Goal: Task Accomplishment & Management: Complete application form

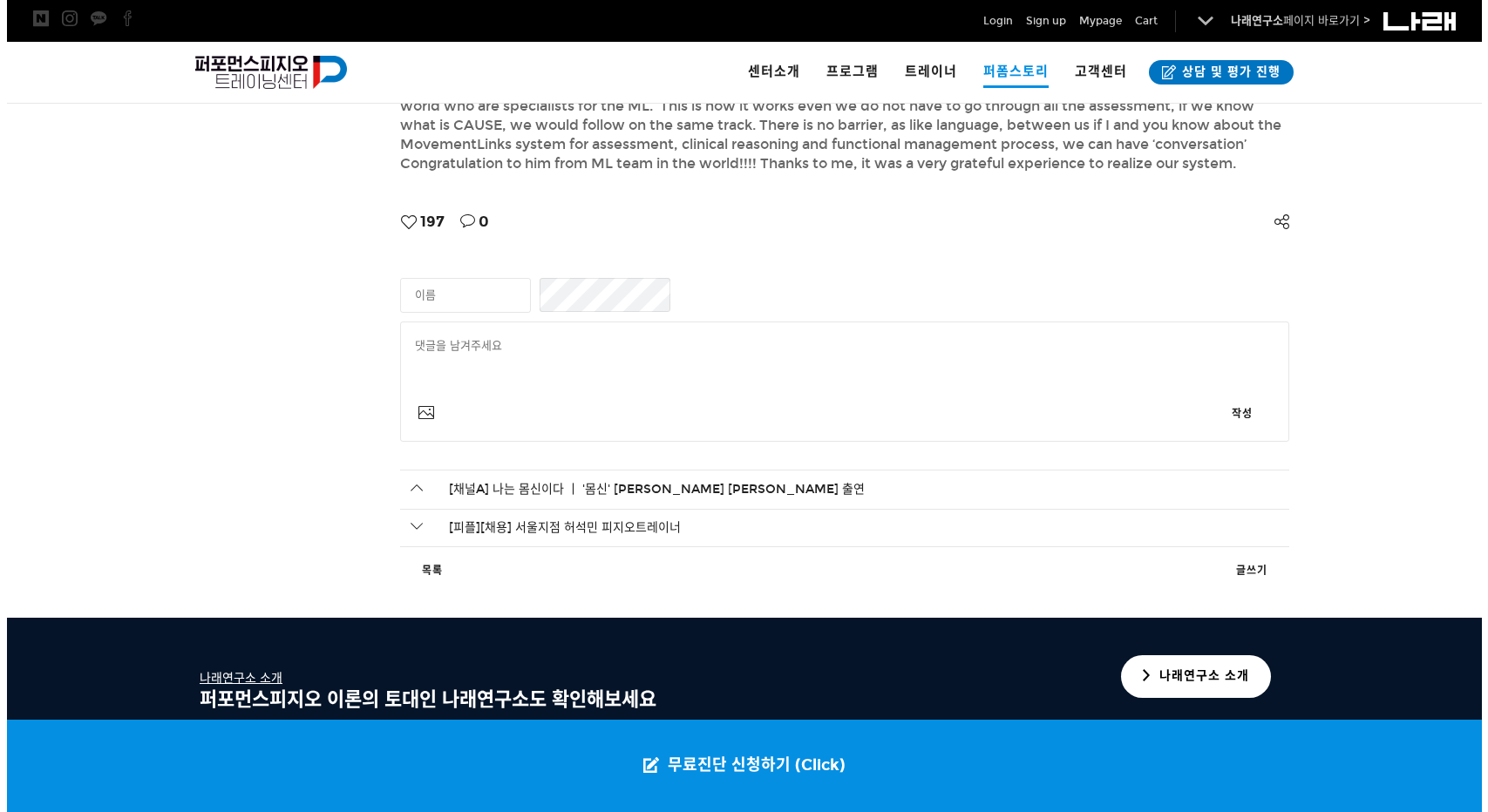
scroll to position [5659, 0]
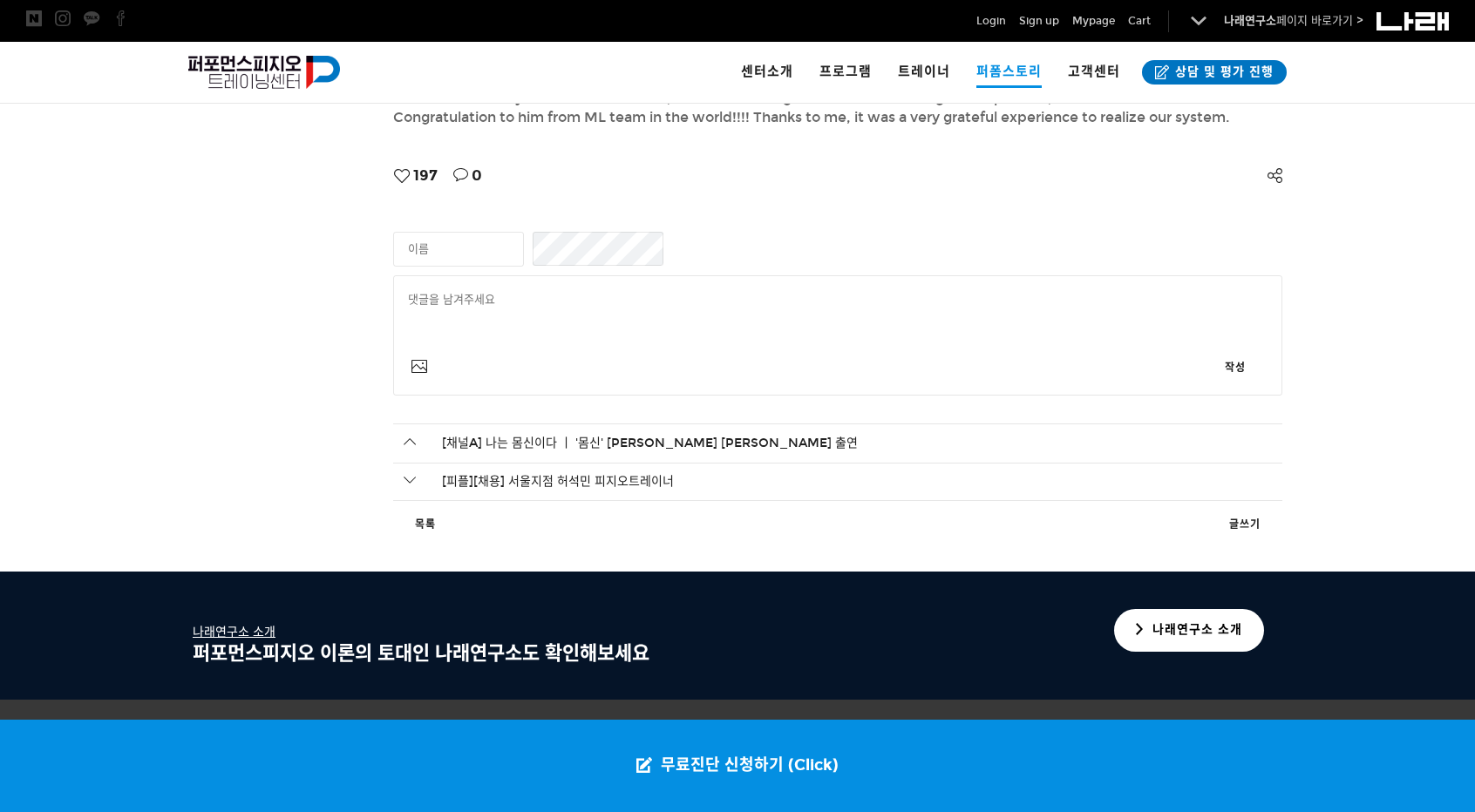
click at [1241, 511] on link "글쓰기" at bounding box center [1244, 524] width 75 height 26
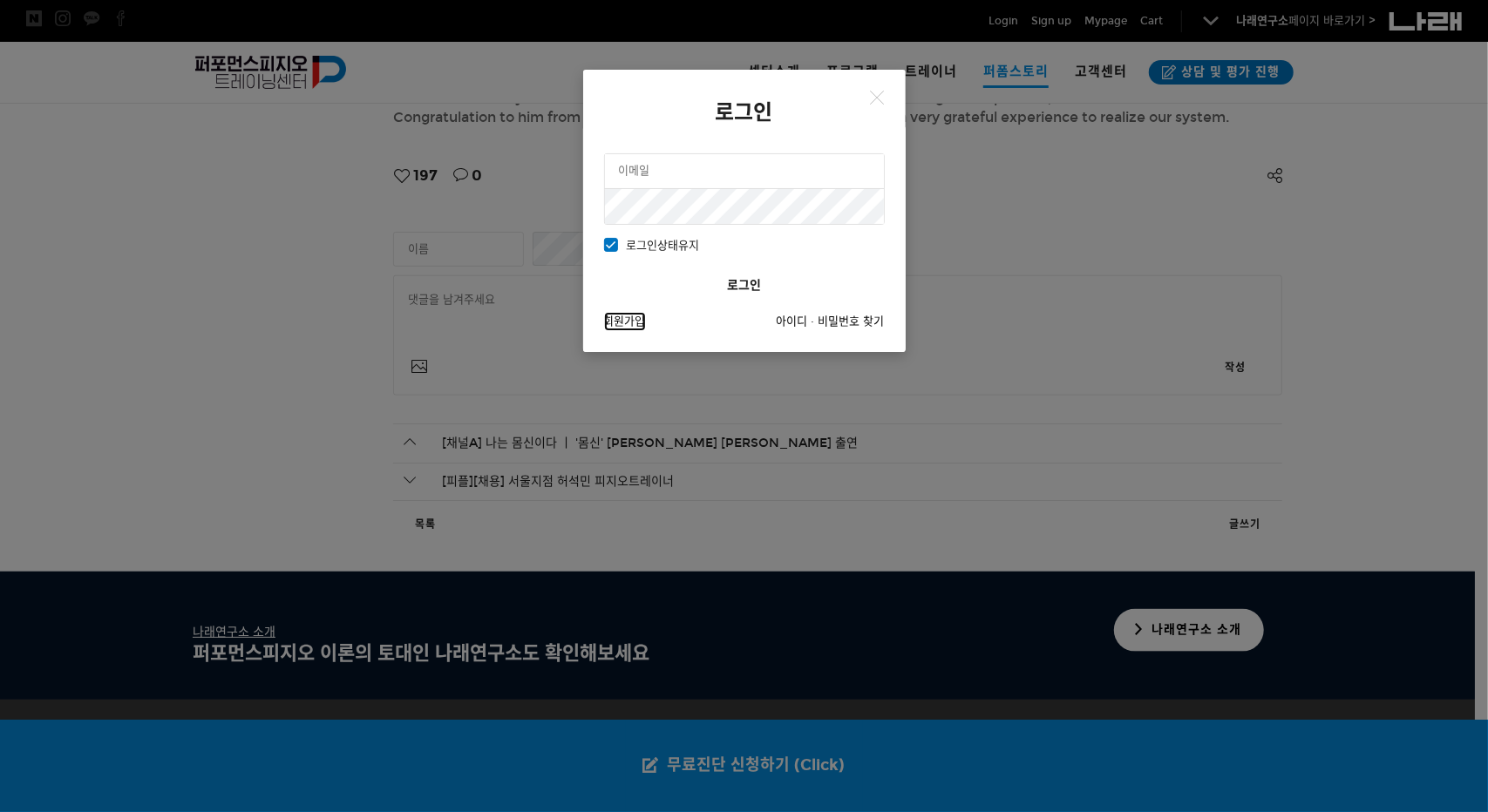
click at [623, 322] on link "회원가입" at bounding box center [626, 322] width 42 height 19
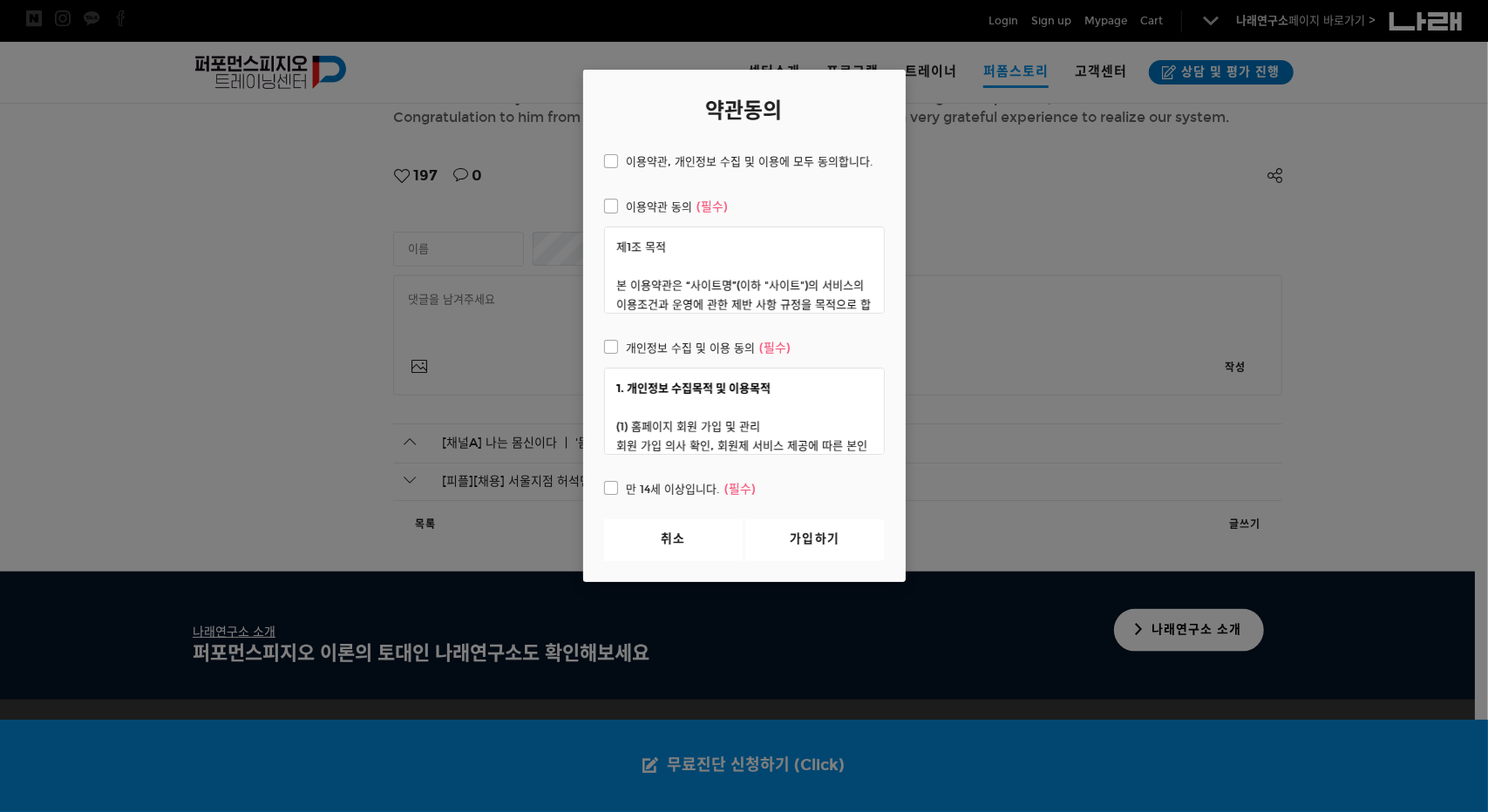
click at [681, 147] on article "약관동의 이용약관, 개인정보 수집 및 이용에 모두 동의합니다. 이용약관 동의 (필수) 제1조 목적 본 이용약관은 “사이트명”(이하 "사이트")…" at bounding box center [745, 326] width 323 height 512
click at [683, 166] on span "이용약관, 개인정보 수집 및 이용에 모두 동의합니다." at bounding box center [739, 162] width 269 height 19
click at [598, 164] on input "이용약관, 개인정보 수집 및 이용에 모두 동의합니다." at bounding box center [592, 160] width 12 height 12
checkbox input "true"
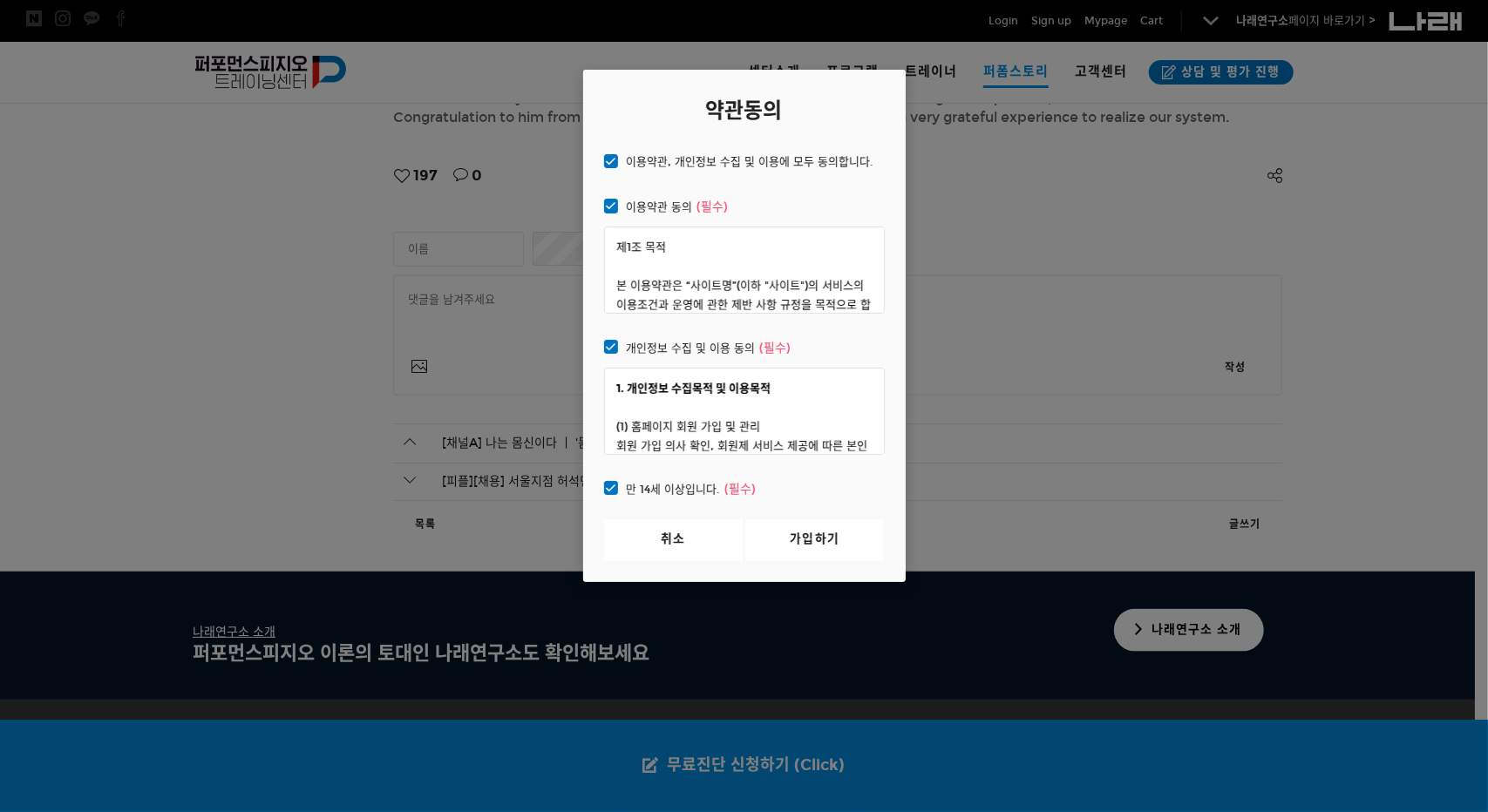
checkbox input "true"
click at [809, 534] on link "가입하기" at bounding box center [815, 541] width 138 height 42
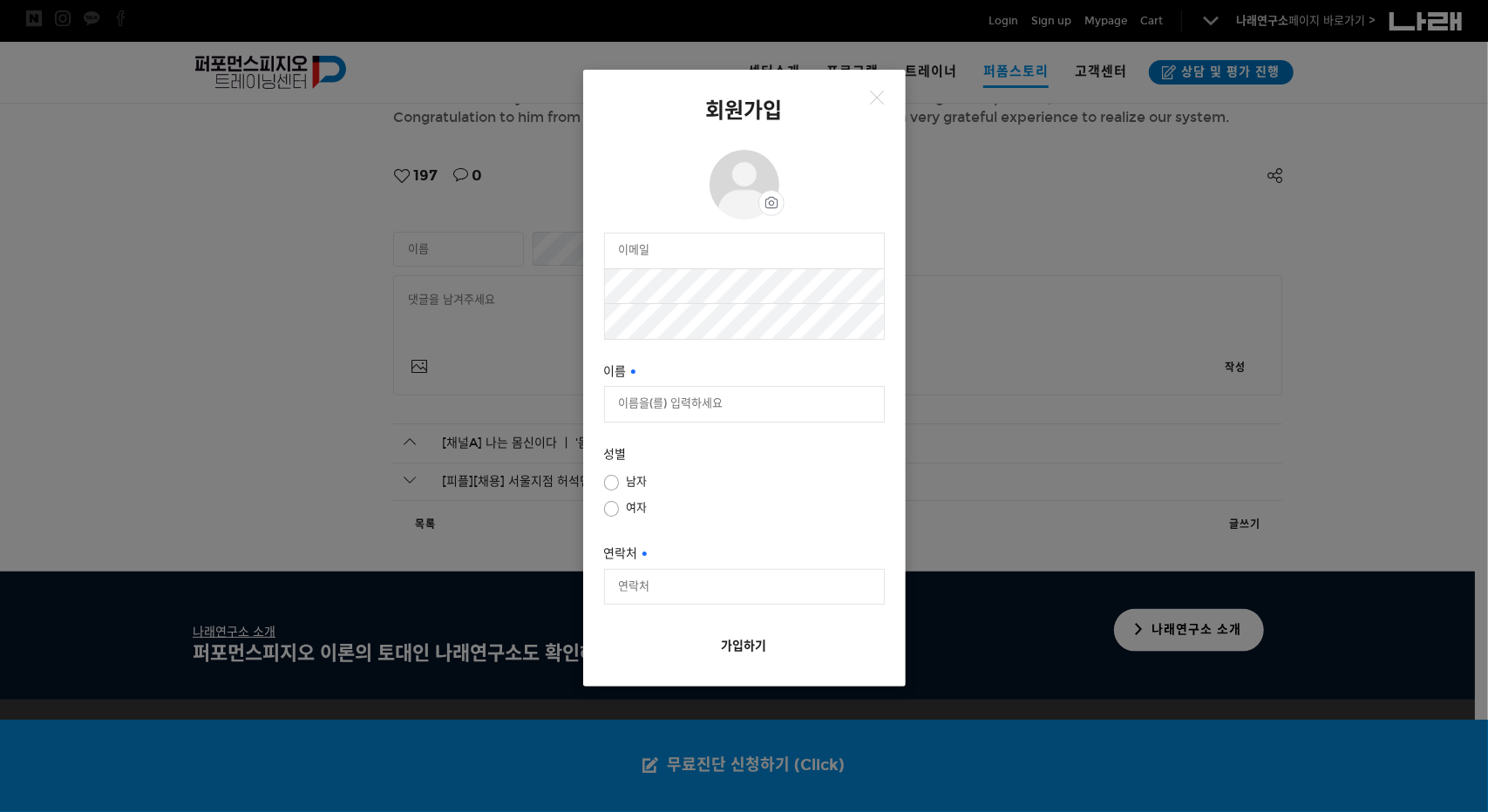
click at [665, 258] on input "email" at bounding box center [744, 251] width 279 height 35
paste input "[EMAIL_ADDRESS][DOMAIN_NAME]"
type input "[EMAIL_ADDRESS][DOMAIN_NAME]"
click at [677, 423] on div "dong7@gamil.com 사용 가능 사용 가능 사용 가능 이름 필수입력 사용 가능 성별 남자 여자 연락처 가입하기" at bounding box center [745, 449] width 281 height 433
click at [701, 400] on input "이름 필수입력" at bounding box center [744, 405] width 279 height 35
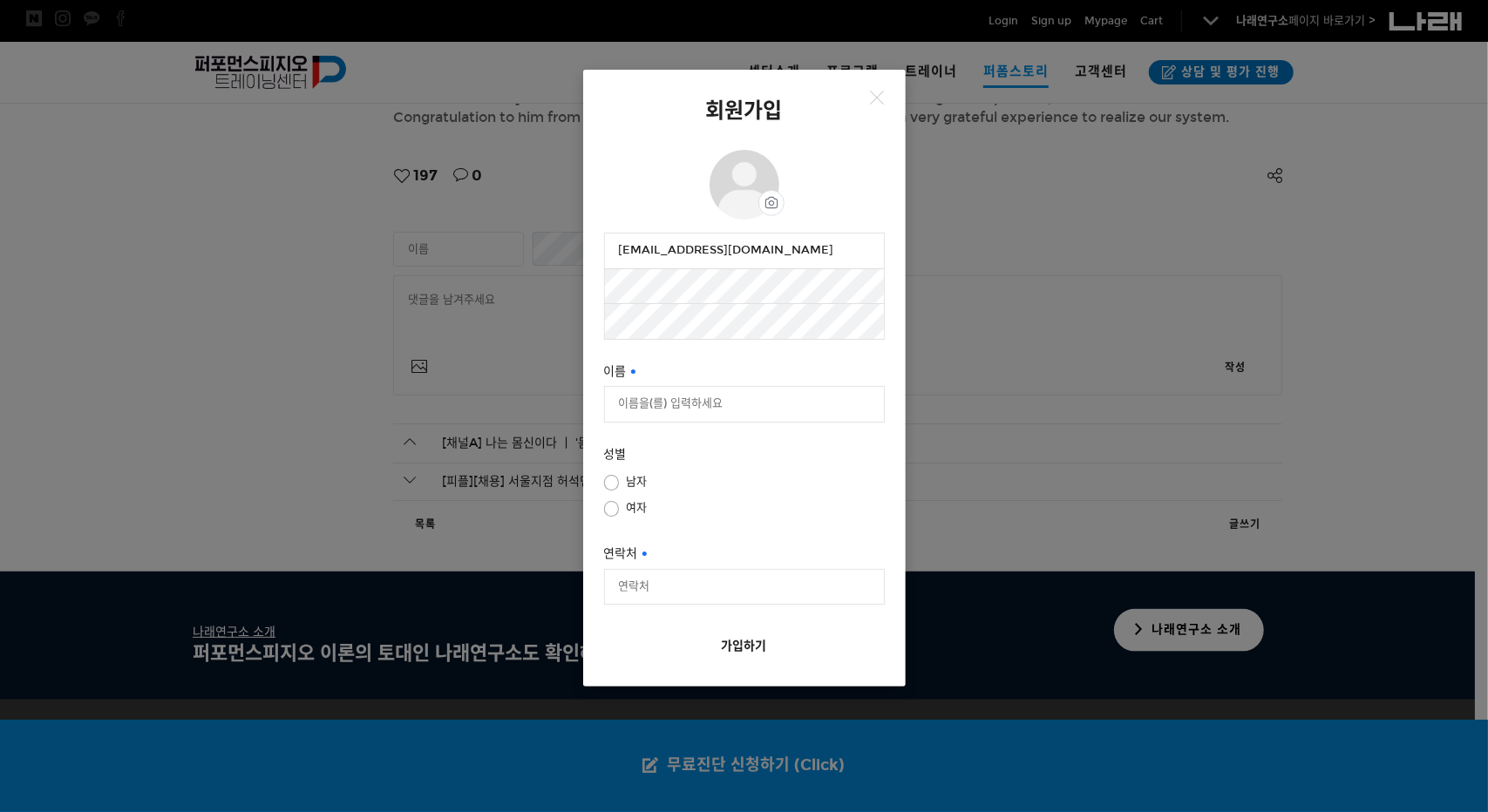
type input "dddd"
click at [651, 596] on input "연락처" at bounding box center [744, 587] width 279 height 35
type input "01022225555"
click at [743, 643] on button "가입하기" at bounding box center [745, 646] width 281 height 39
